Goal: Task Accomplishment & Management: Manage account settings

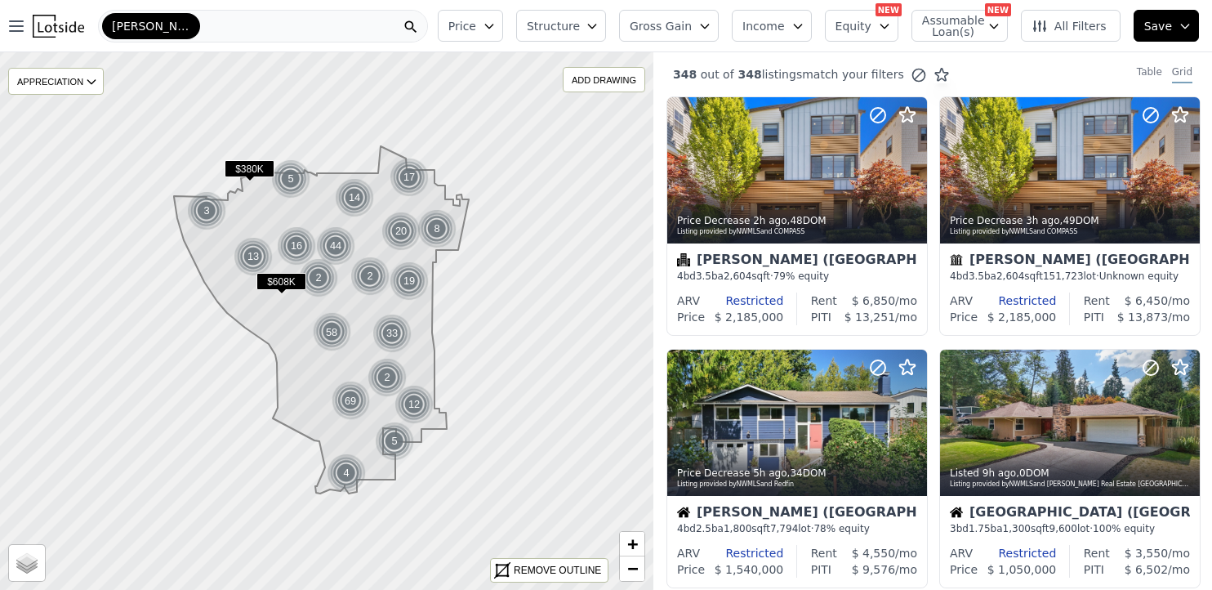
click at [708, 27] on icon "button" at bounding box center [704, 27] width 7 height 4
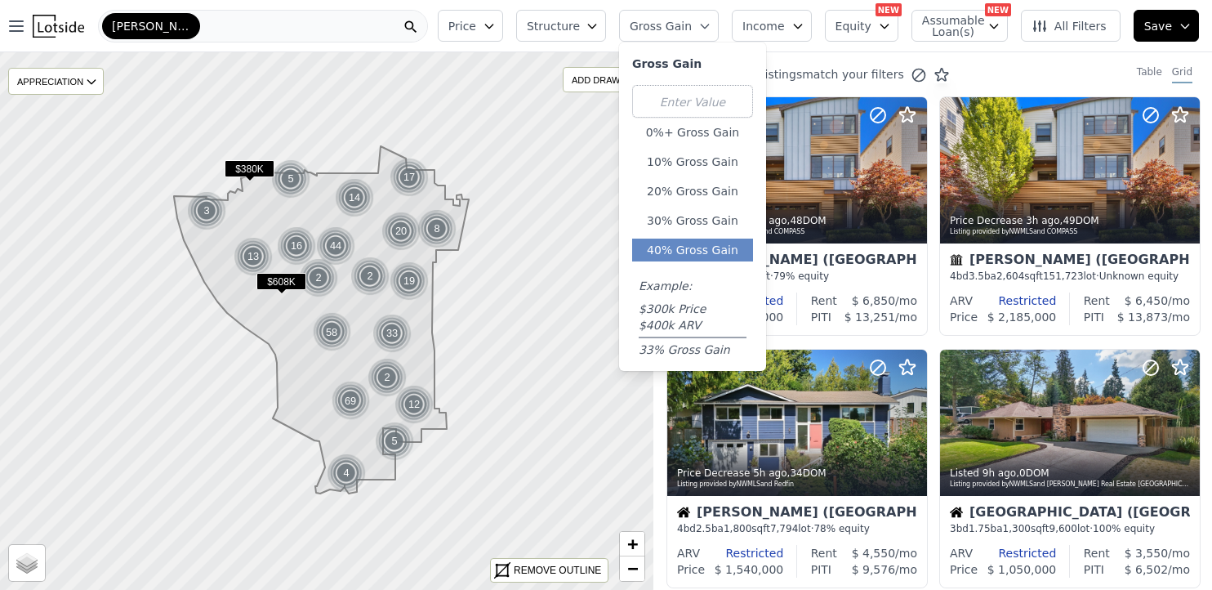
click at [702, 242] on button "40% Gross Gain" at bounding box center [692, 249] width 121 height 23
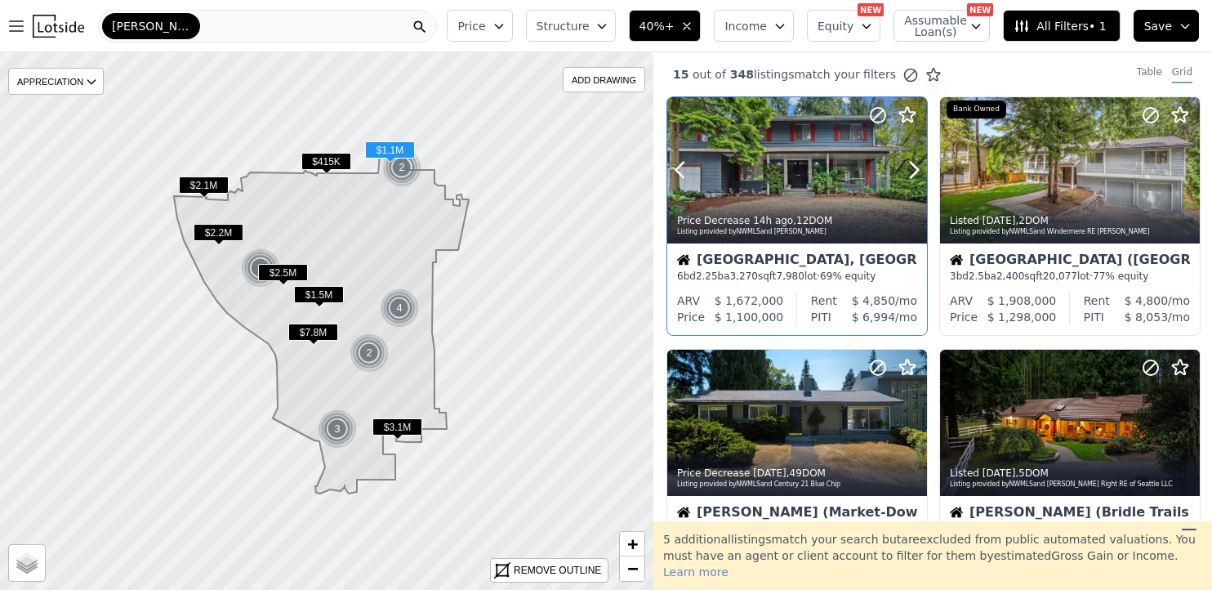
click at [747, 243] on div "Price Decrease 14h ago , 12 DOM Listing provided by NWMLS and [PERSON_NAME]" at bounding box center [797, 223] width 260 height 39
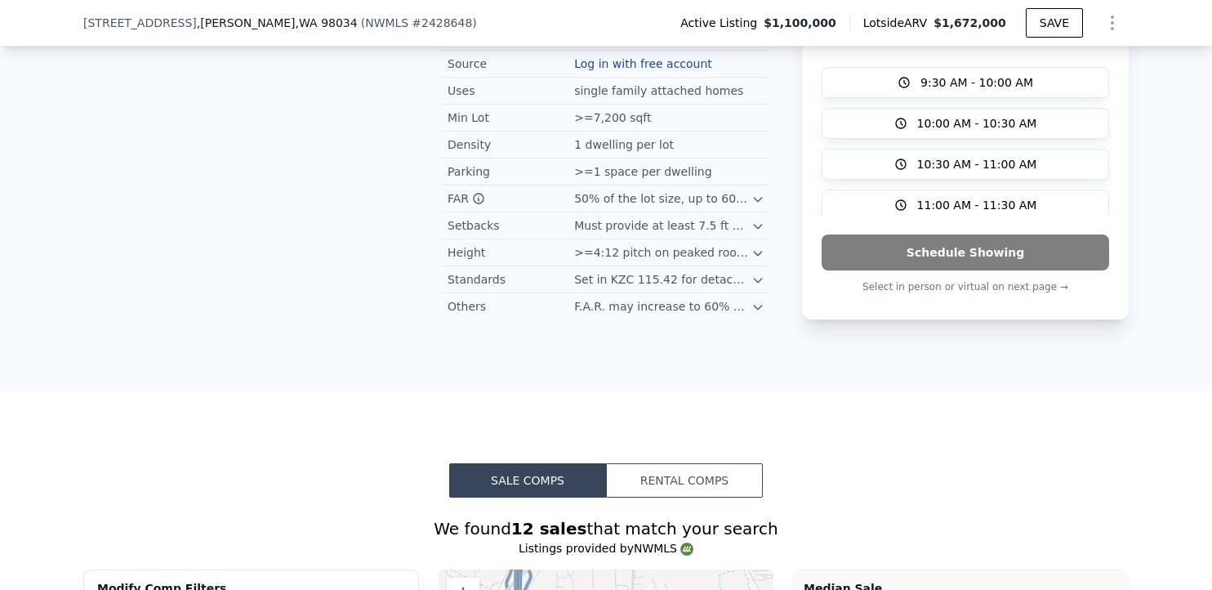
scroll to position [1117, 0]
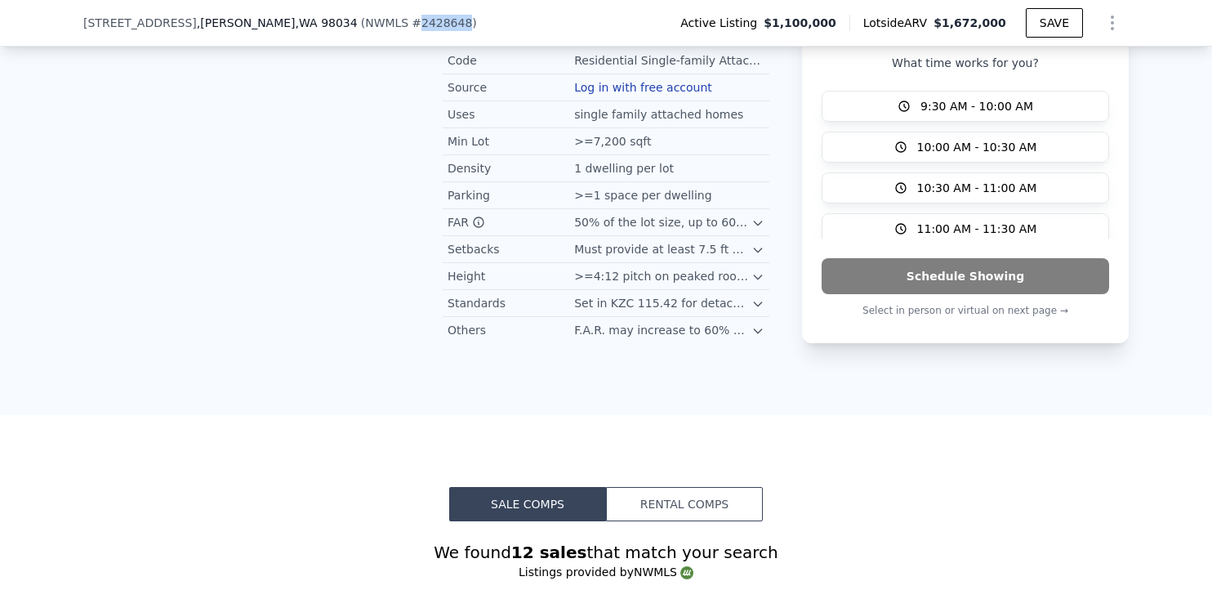
drag, startPoint x: 343, startPoint y: 25, endPoint x: 385, endPoint y: 28, distance: 41.7
click at [412, 28] on span "# 2428648" at bounding box center [442, 22] width 60 height 13
copy span "2428648"
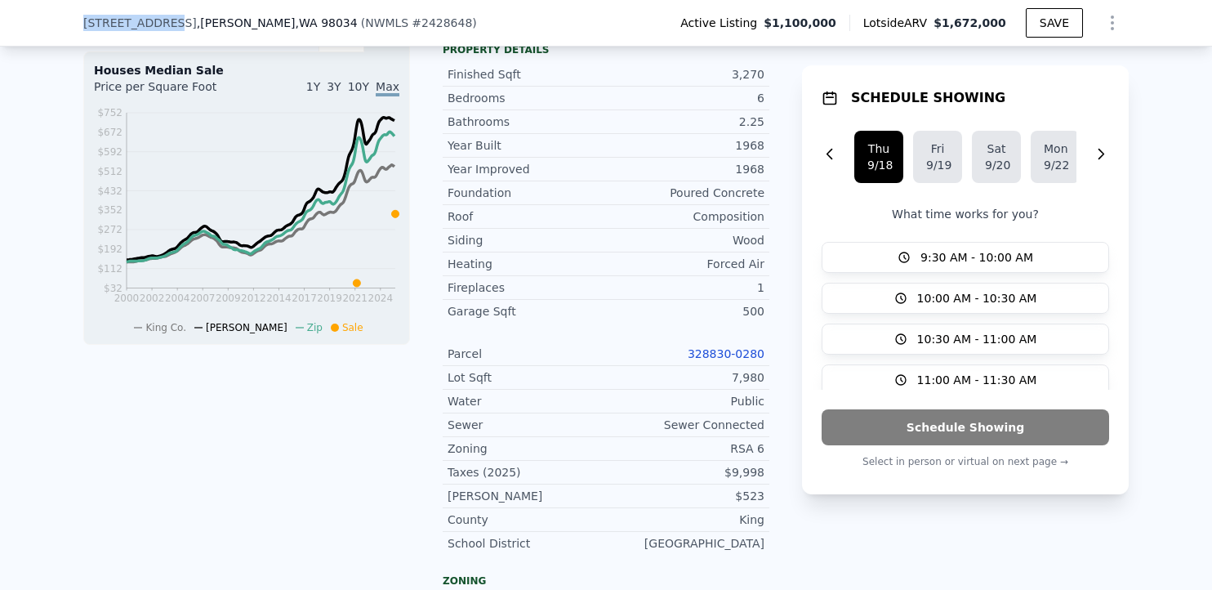
scroll to position [568, 0]
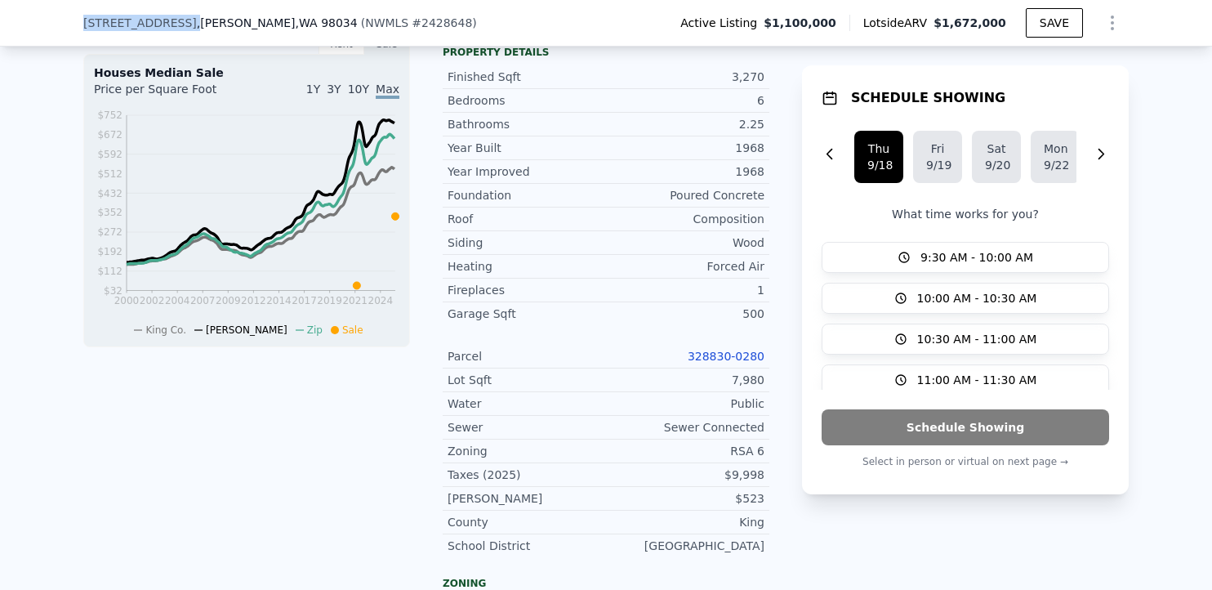
drag, startPoint x: 78, startPoint y: 20, endPoint x: 176, endPoint y: 20, distance: 98.8
click at [176, 20] on div "14824 119th Ave NE , Kirkland , WA 98034" at bounding box center [220, 23] width 274 height 16
copy span "14824 119th Ave NE"
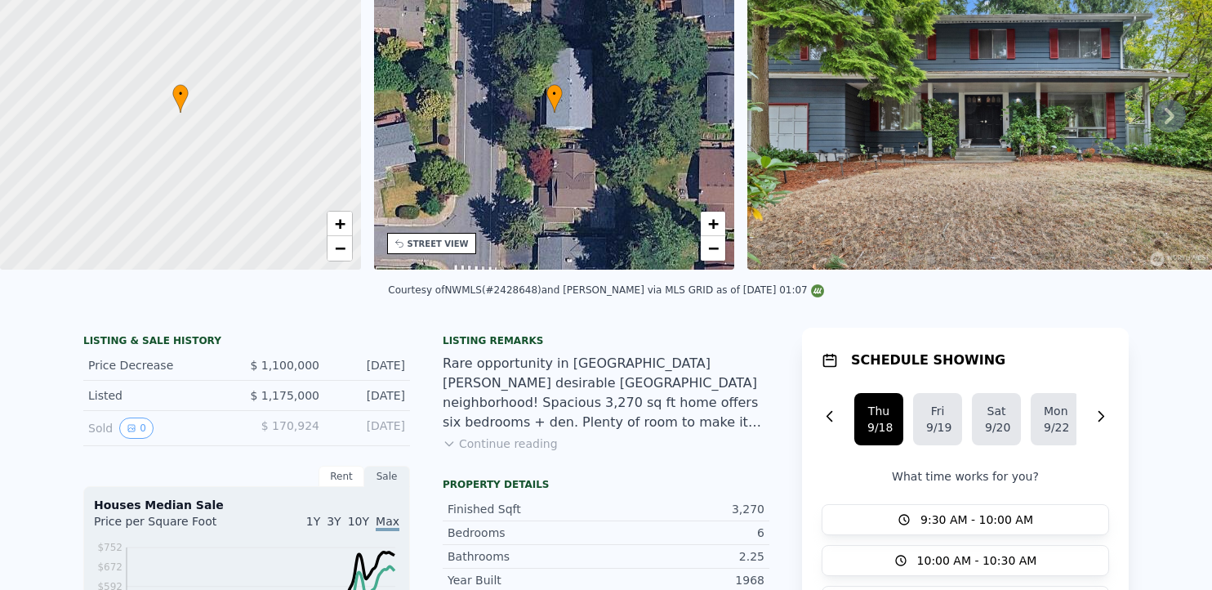
scroll to position [0, 0]
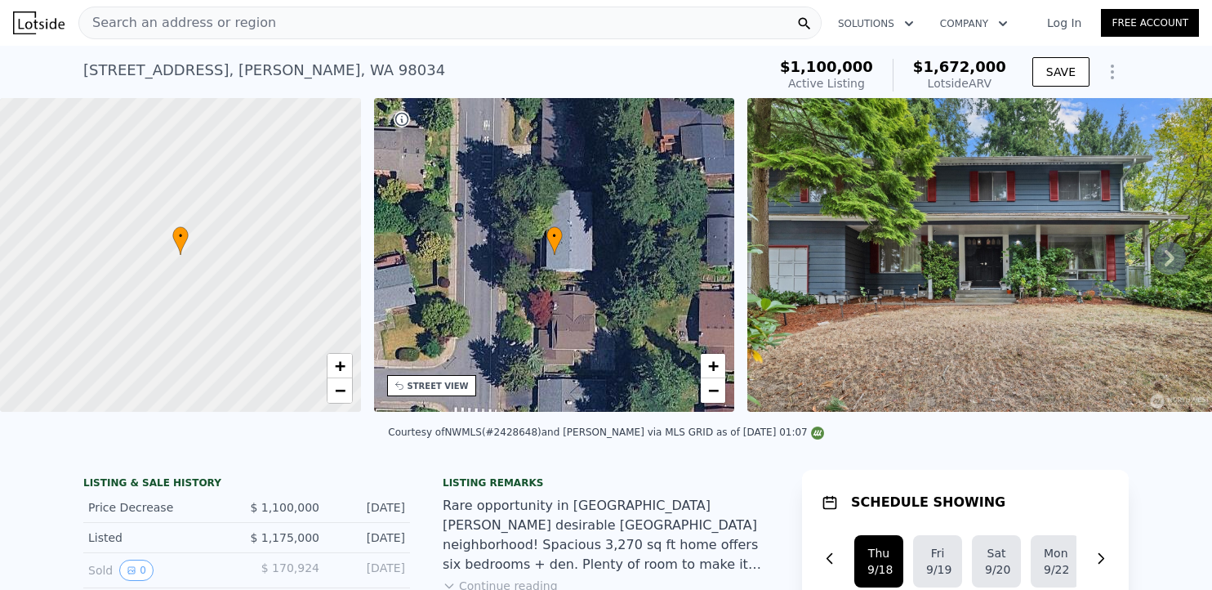
click at [1047, 22] on link "Log In" at bounding box center [1064, 23] width 74 height 16
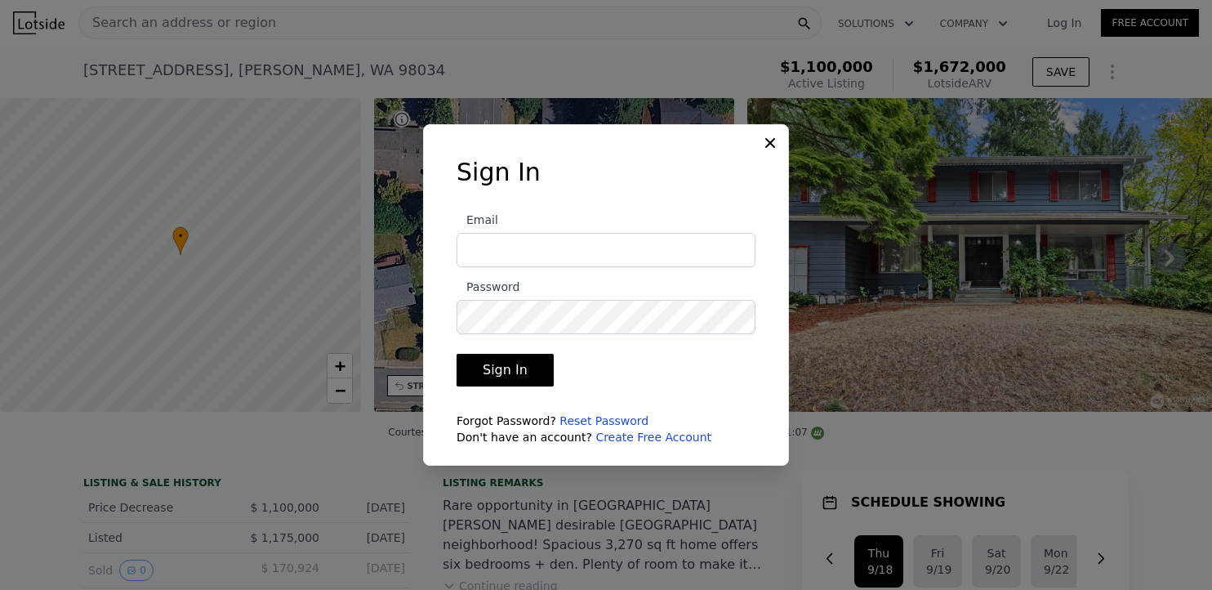
click at [546, 259] on input "Email" at bounding box center [606, 250] width 299 height 34
click at [774, 140] on icon at bounding box center [770, 143] width 16 height 16
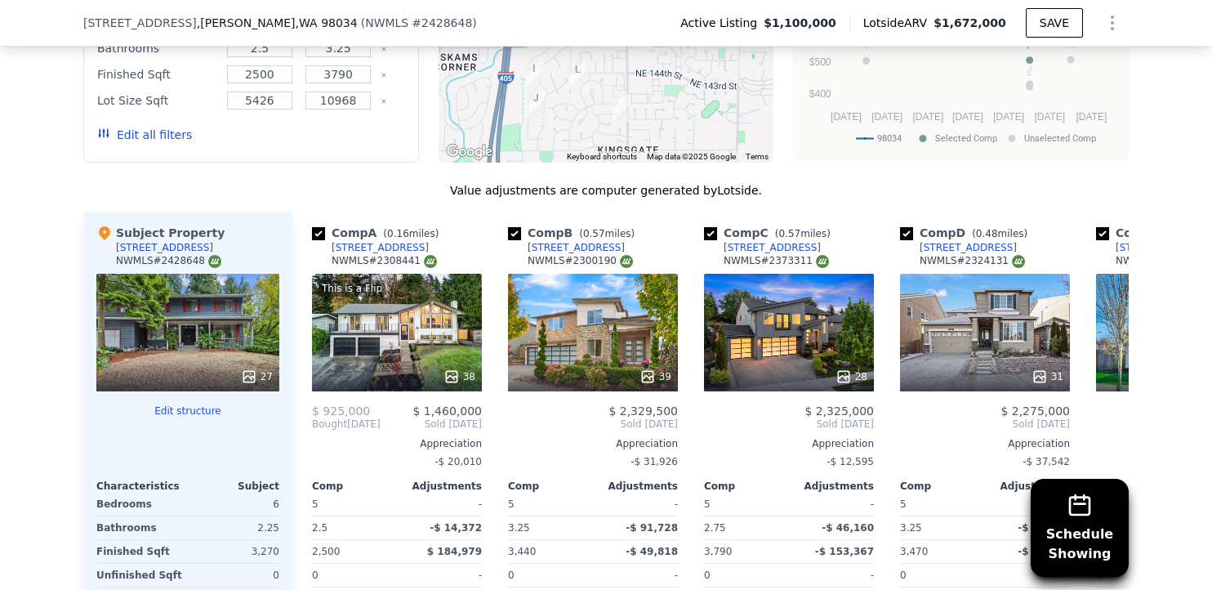
scroll to position [1812, 0]
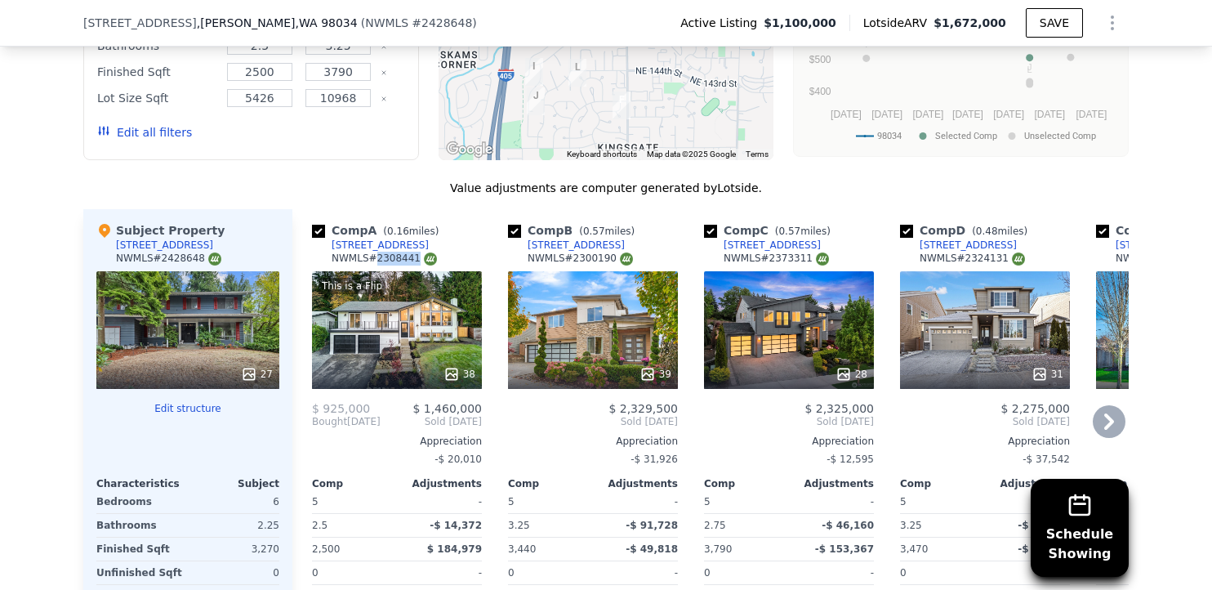
drag, startPoint x: 367, startPoint y: 267, endPoint x: 403, endPoint y: 271, distance: 37.0
click at [403, 265] on div "NWMLS # 2308441" at bounding box center [384, 259] width 105 height 14
copy div "2308441"
drag, startPoint x: 560, startPoint y: 265, endPoint x: 595, endPoint y: 270, distance: 34.7
click at [595, 265] on div "NWMLS # 2300190" at bounding box center [580, 259] width 105 height 14
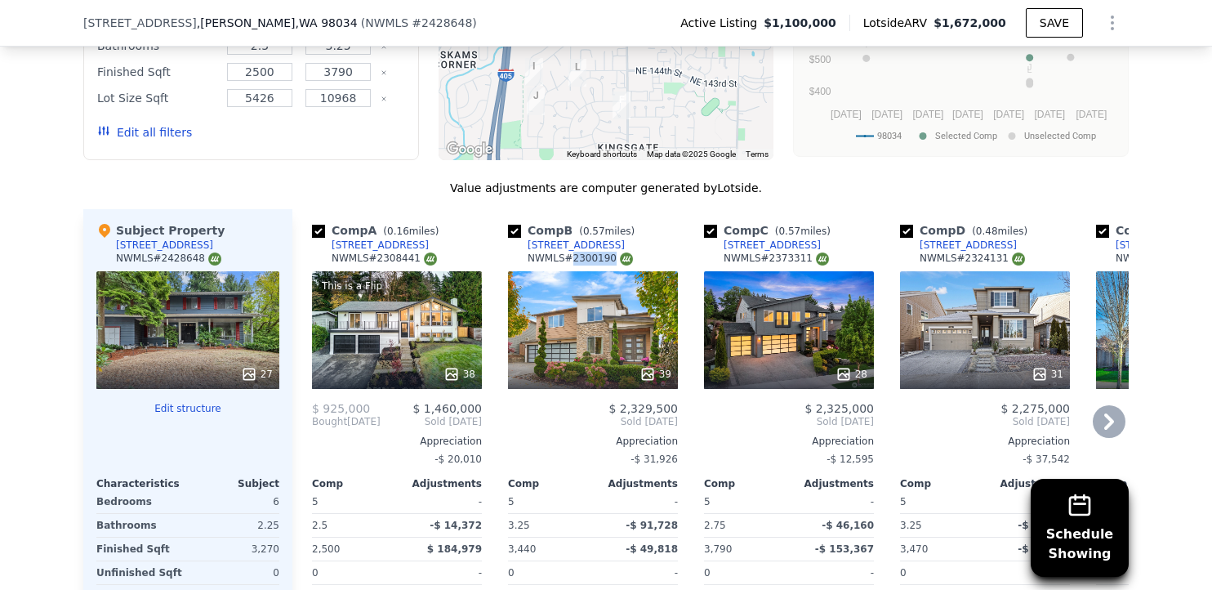
copy div "2300190"
drag, startPoint x: 760, startPoint y: 264, endPoint x: 791, endPoint y: 267, distance: 31.2
click at [791, 265] on div "NWMLS # 2373311" at bounding box center [776, 259] width 105 height 14
copy div "2373311"
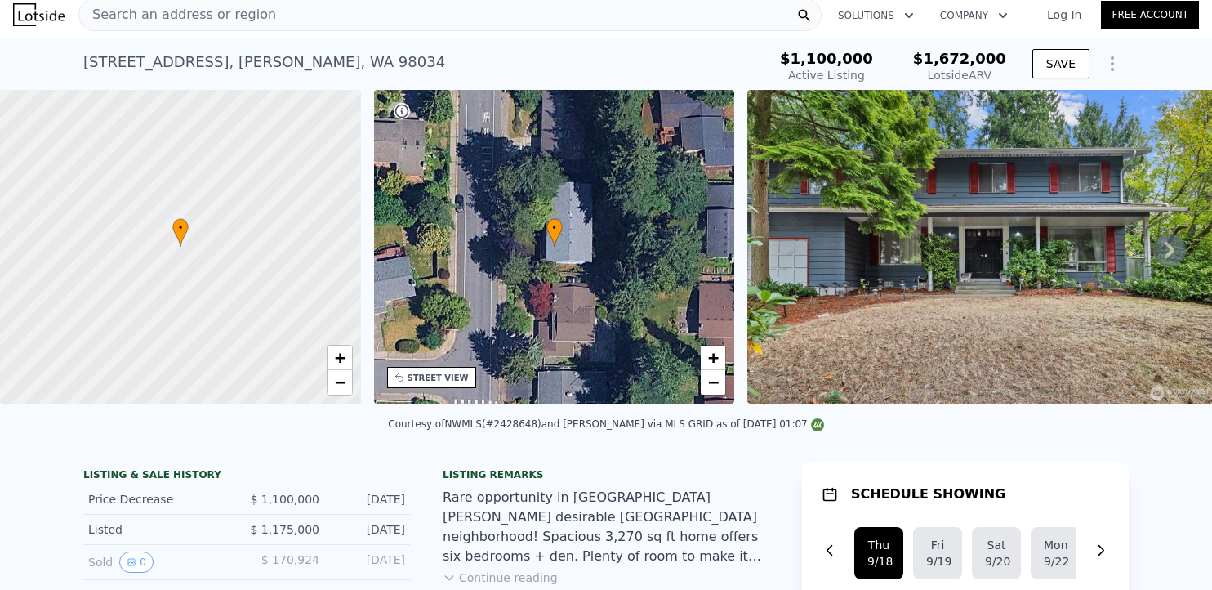
scroll to position [6, 0]
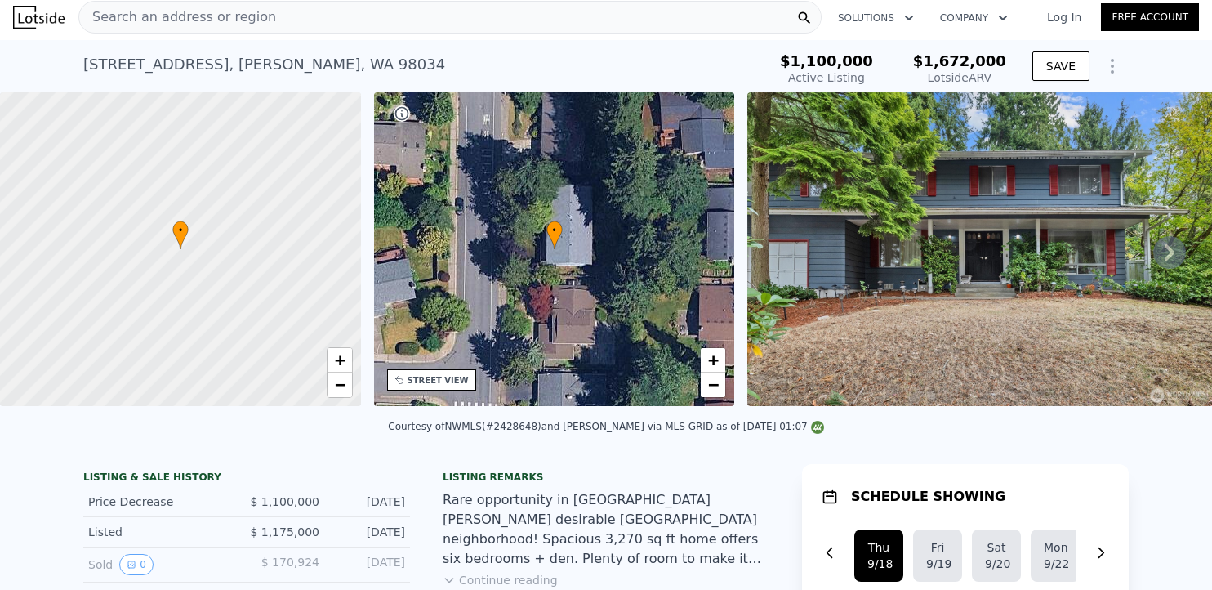
click at [1105, 69] on icon "Show Options" at bounding box center [1113, 66] width 20 height 20
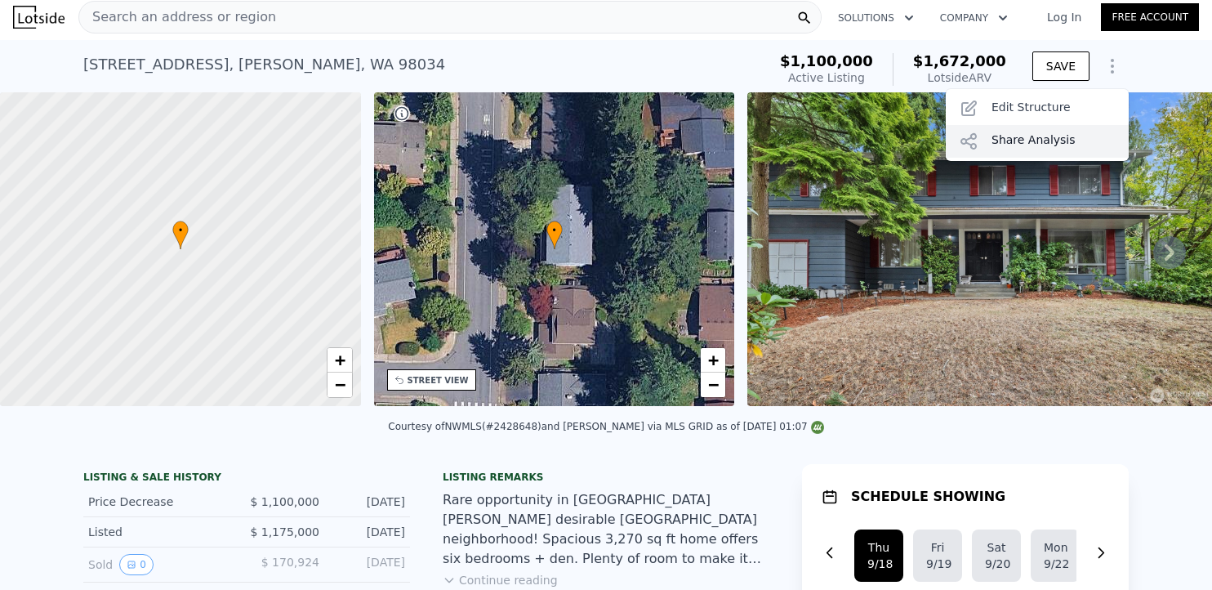
click at [1028, 144] on div "Share Analysis" at bounding box center [1037, 141] width 183 height 33
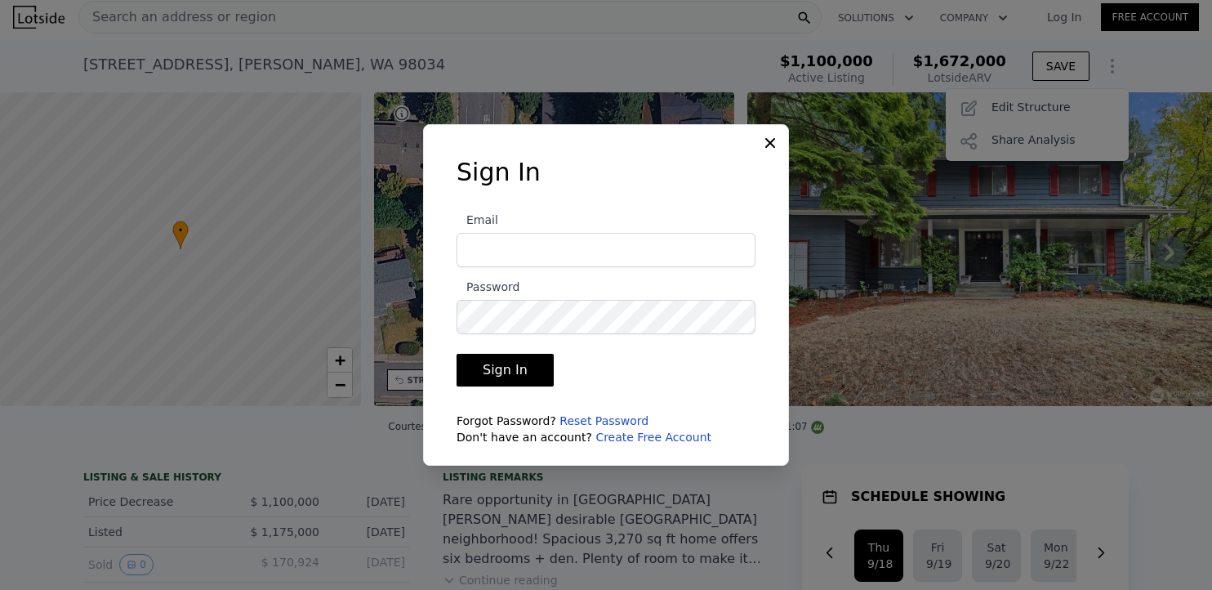
click at [771, 137] on icon at bounding box center [770, 143] width 16 height 16
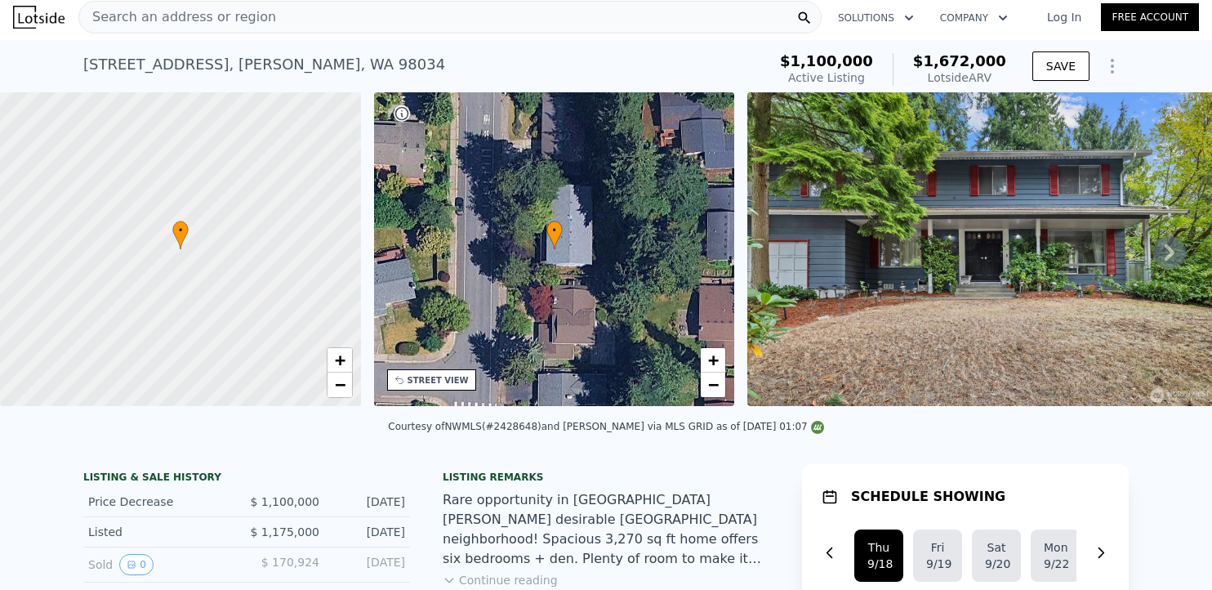
click at [1054, 20] on link "Log In" at bounding box center [1064, 17] width 74 height 16
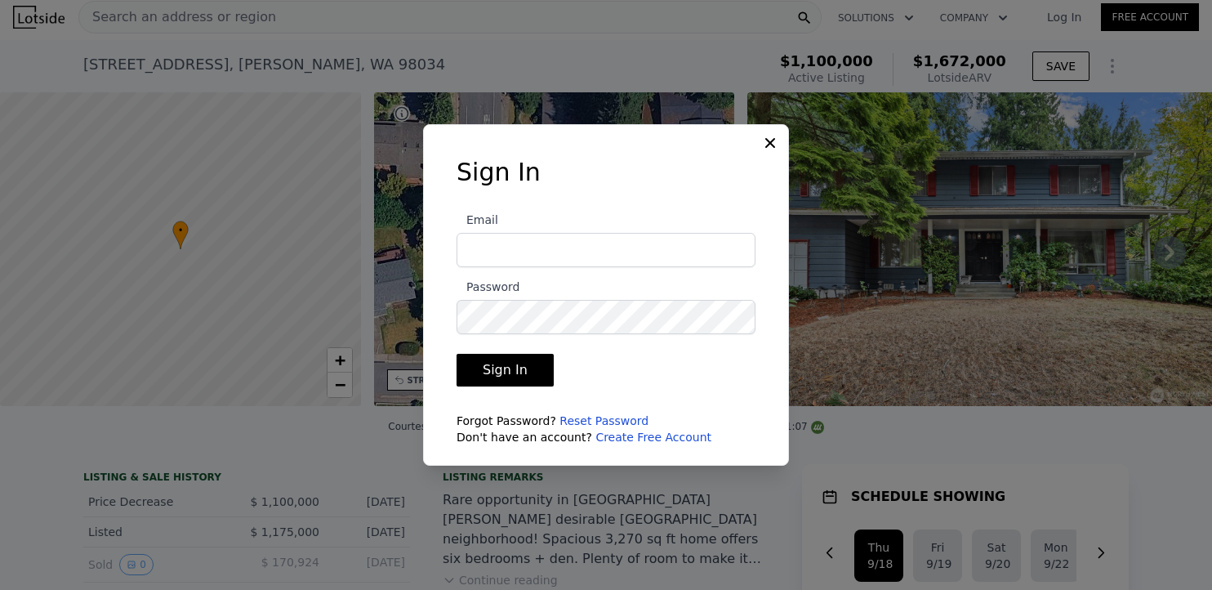
click at [523, 255] on input "Email" at bounding box center [606, 250] width 299 height 34
type input "daron@pellego.com"
click at [524, 359] on button "Sign In" at bounding box center [505, 370] width 97 height 33
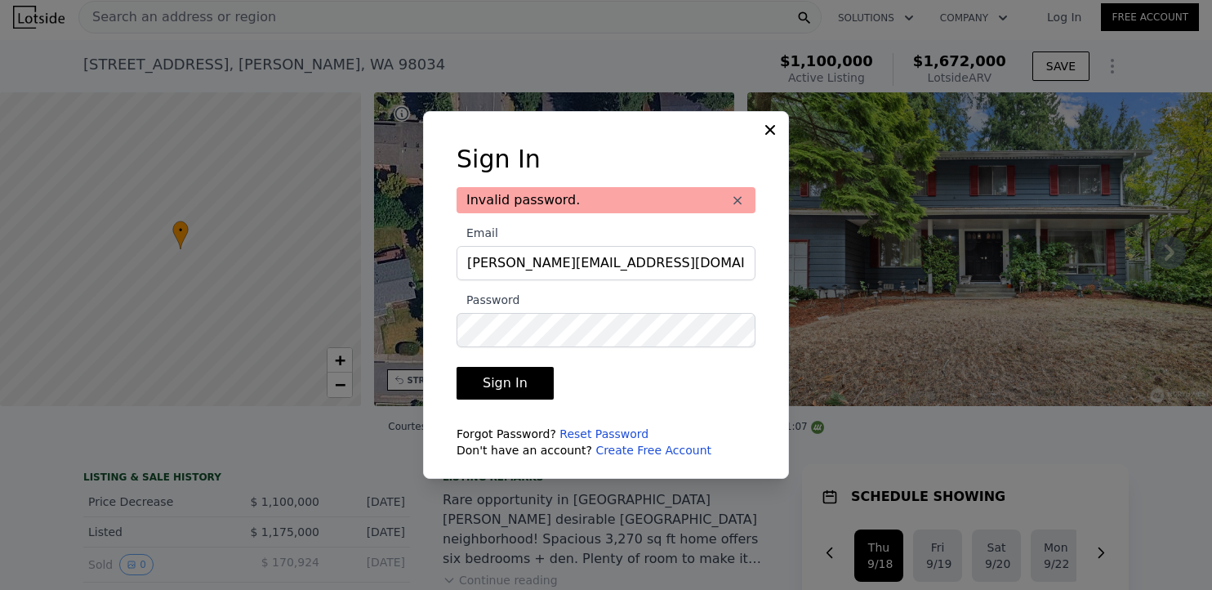
click at [568, 434] on link "Reset Password" at bounding box center [603, 433] width 89 height 13
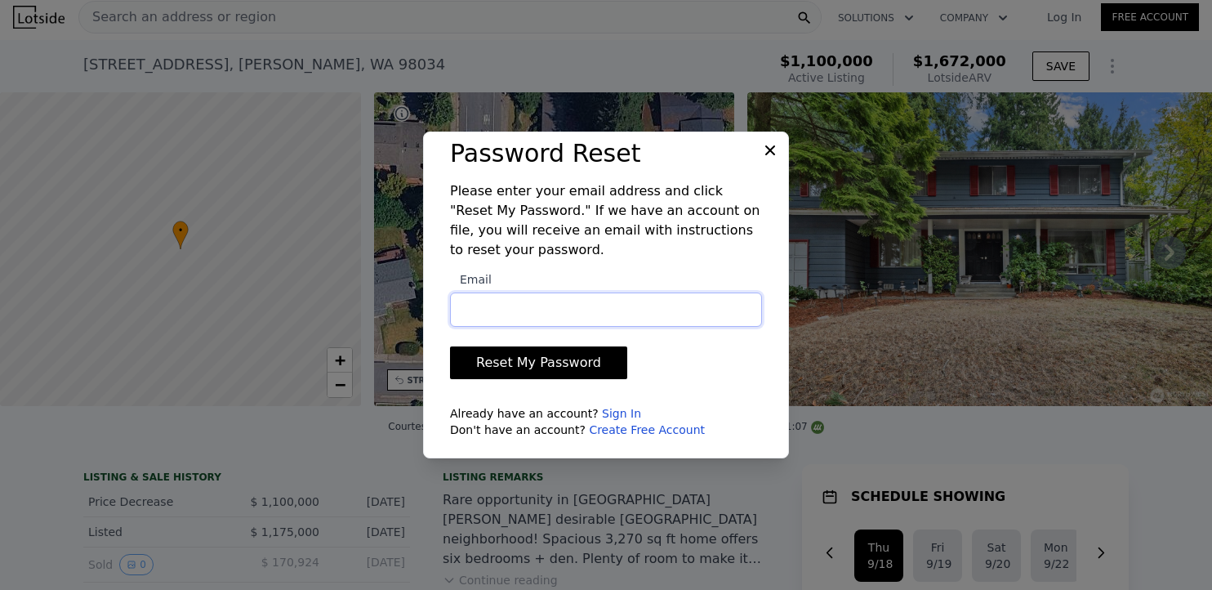
click at [615, 325] on input "Email" at bounding box center [606, 309] width 312 height 34
type input "daron@pellego.com"
click at [523, 363] on button "Reset My Password" at bounding box center [538, 362] width 177 height 33
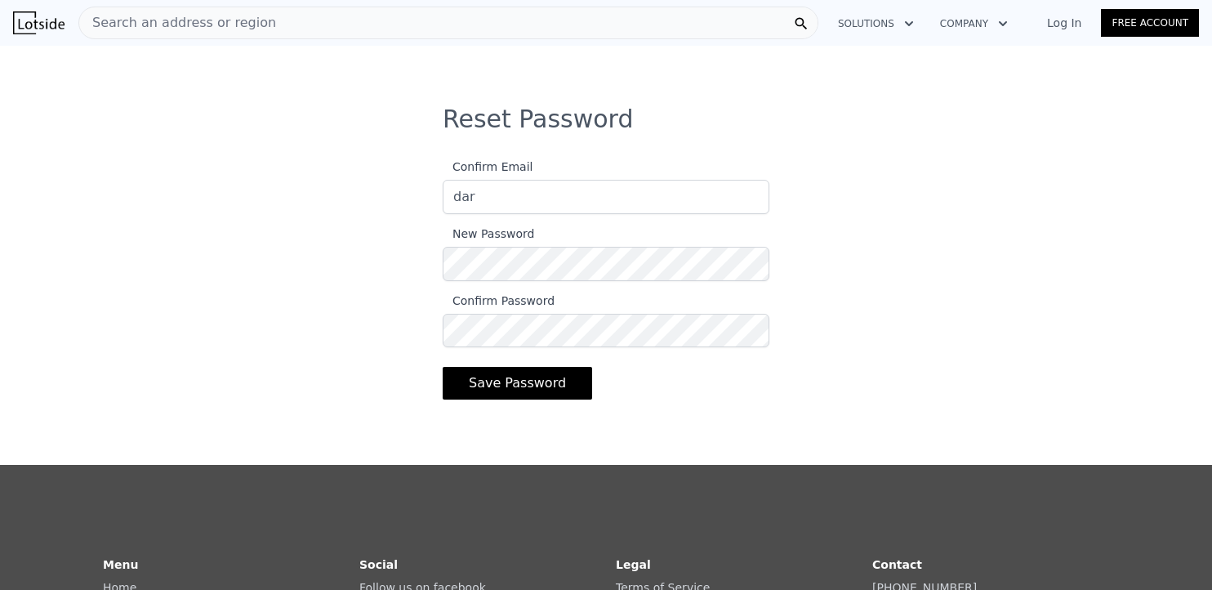
type input "[PERSON_NAME][EMAIL_ADDRESS][DOMAIN_NAME]"
click at [474, 389] on button "Save Password" at bounding box center [517, 383] width 149 height 33
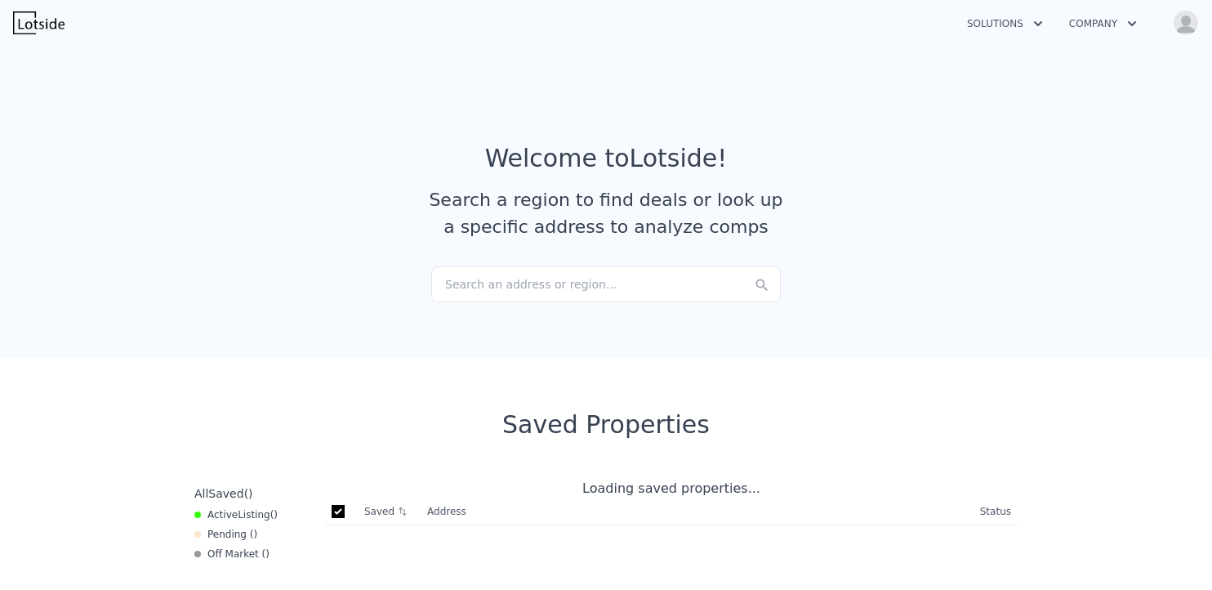
checkbox input "true"
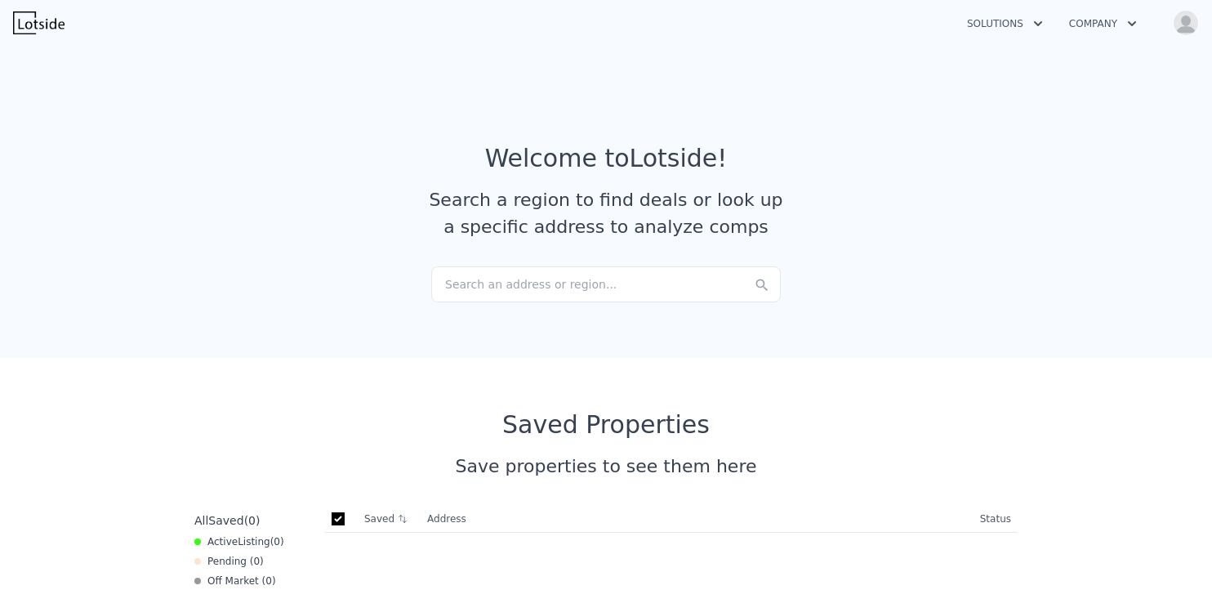
click at [1184, 20] on img "button" at bounding box center [1186, 23] width 26 height 26
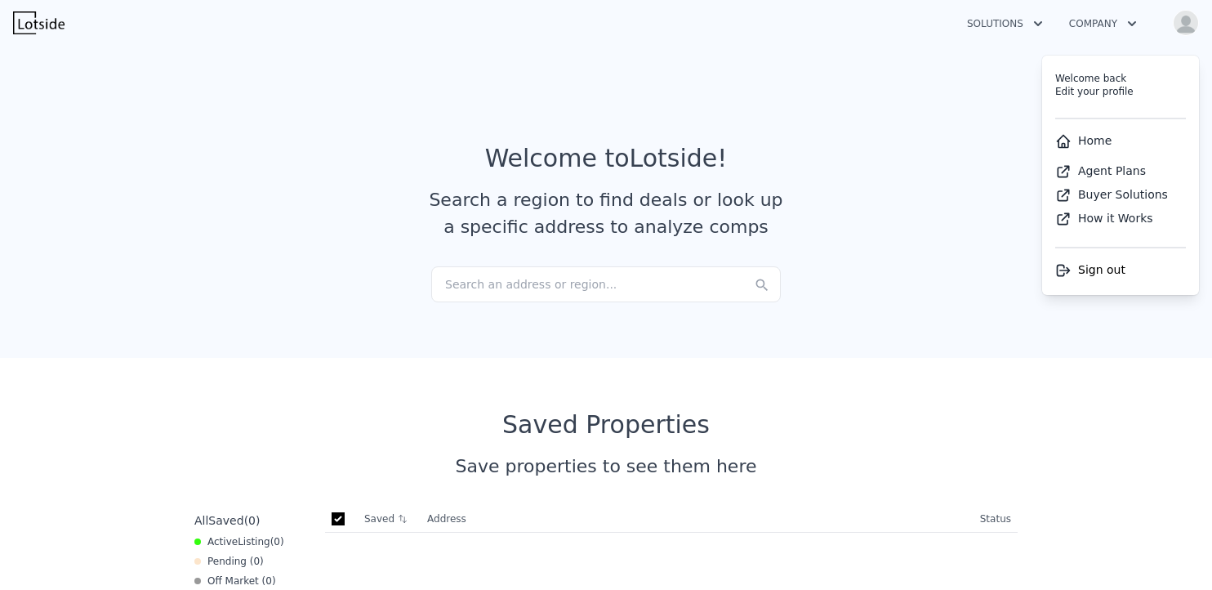
click at [1174, 20] on img "button" at bounding box center [1186, 23] width 26 height 26
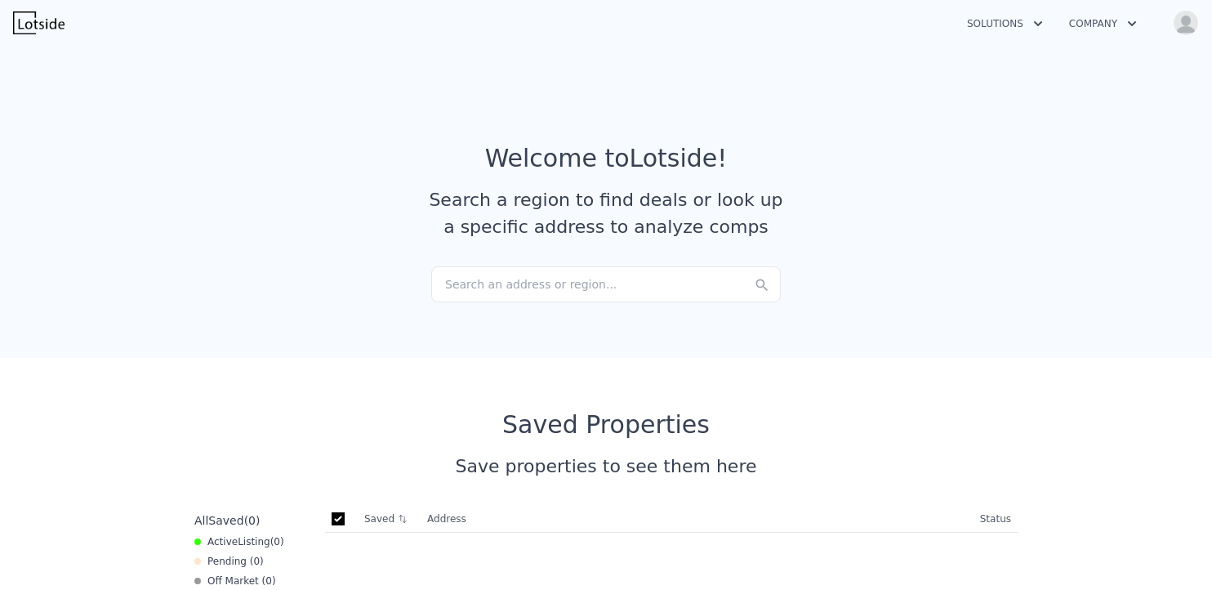
click at [1124, 22] on icon "button" at bounding box center [1132, 24] width 16 height 20
click at [1032, 22] on icon "button" at bounding box center [1038, 24] width 16 height 20
click at [1032, 24] on icon "button" at bounding box center [1038, 24] width 16 height 20
click at [1023, 62] on link "Agents Solutions" at bounding box center [1045, 62] width 183 height 29
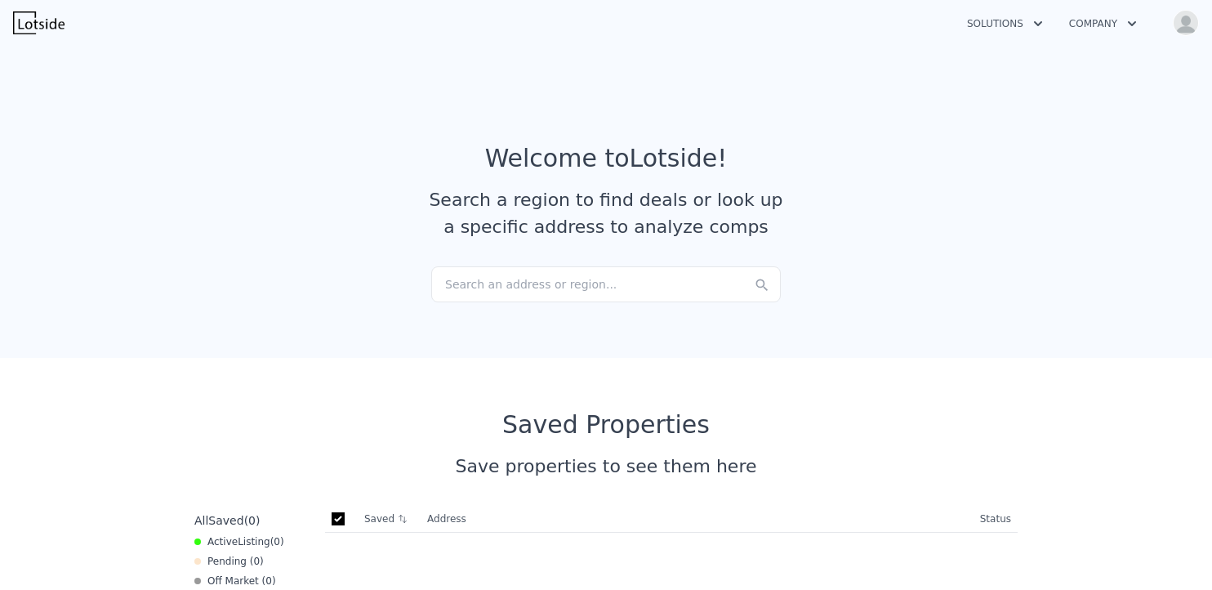
click at [1029, 25] on button "Solutions" at bounding box center [1005, 23] width 102 height 29
click at [1017, 124] on link "Wholesaler Solutions" at bounding box center [1045, 121] width 183 height 29
